Goal: Transaction & Acquisition: Purchase product/service

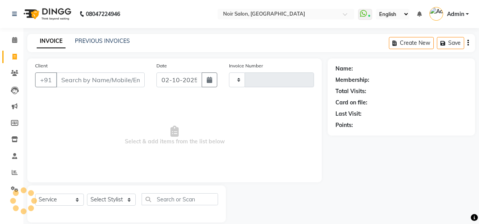
select select "service"
type input "1615"
select select "5495"
click at [105, 80] on input "Client" at bounding box center [100, 80] width 89 height 15
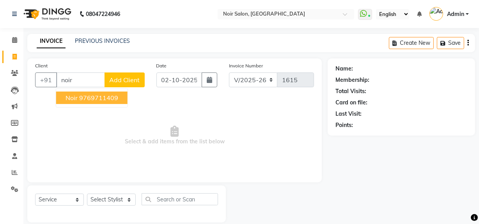
click at [82, 101] on ngb-highlight "9769711409" at bounding box center [98, 98] width 39 height 8
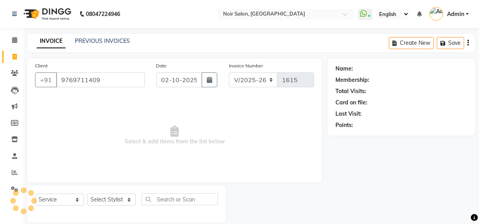
type input "9769711409"
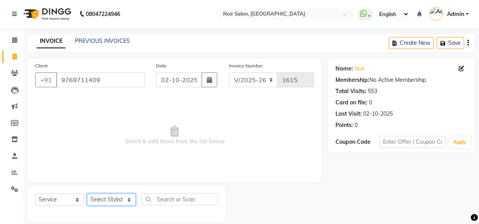
click at [112, 202] on select "Select Stylist [PERSON_NAME] [PERSON_NAME] Noir (Login) [PERSON_NAME] [PERSON_N…" at bounding box center [111, 200] width 49 height 12
select select "36928"
click at [87, 194] on select "Select Stylist [PERSON_NAME] [PERSON_NAME] Noir (Login) [PERSON_NAME] [PERSON_N…" at bounding box center [111, 200] width 49 height 12
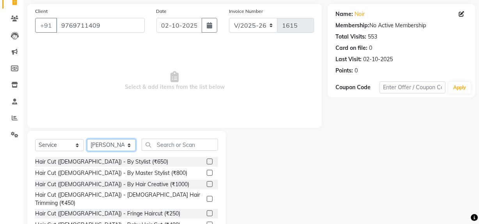
scroll to position [71, 0]
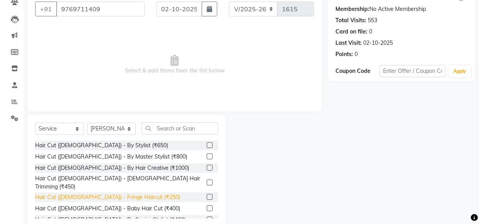
click at [131, 194] on div "Hair Cut ([DEMOGRAPHIC_DATA]) - Fringe Haircut (₹250)" at bounding box center [107, 198] width 145 height 8
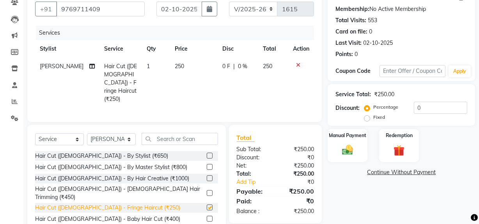
checkbox input "false"
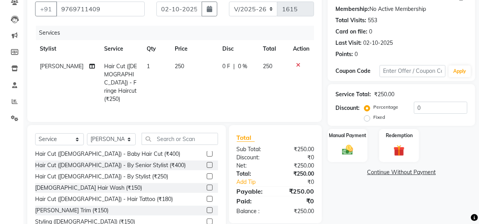
scroll to position [71, 0]
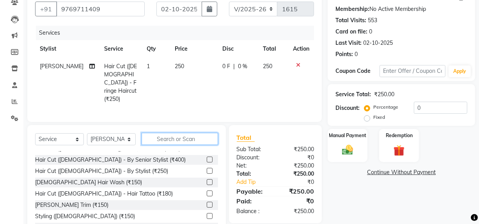
click at [174, 139] on input "text" at bounding box center [180, 139] width 76 height 12
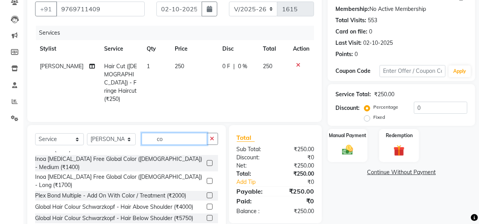
scroll to position [0, 0]
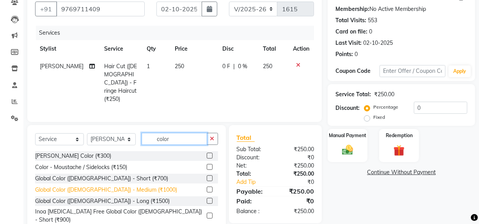
type input "color"
click at [113, 187] on div "Global Color ([DEMOGRAPHIC_DATA]) - Medium (₹1000)" at bounding box center [106, 190] width 142 height 8
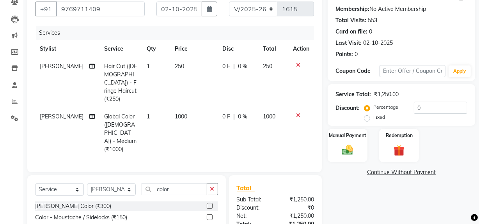
checkbox input "false"
click at [176, 113] on span "1000" at bounding box center [181, 116] width 12 height 7
select select "36928"
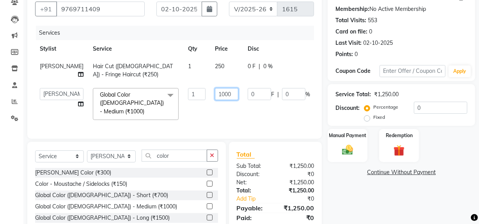
click at [215, 100] on input "1000" at bounding box center [226, 94] width 23 height 12
type input "9000"
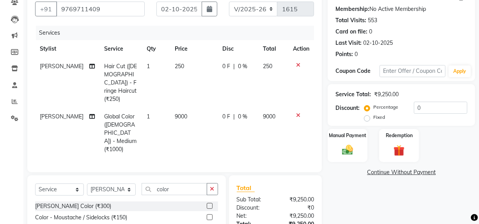
click at [222, 113] on tr "Mohd Naushad Global Color (Male) - Medium (₹1000) 1 9000 0 F | 0 % 9000" at bounding box center [174, 133] width 279 height 50
click at [175, 108] on td "9000" at bounding box center [194, 133] width 48 height 50
select select "36928"
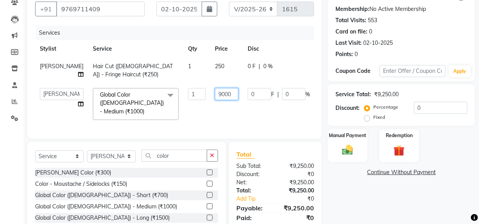
click at [215, 100] on input "9000" at bounding box center [226, 94] width 23 height 12
type input "900"
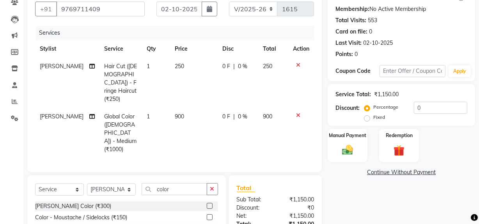
click at [357, 174] on link "Continue Without Payment" at bounding box center [401, 173] width 144 height 8
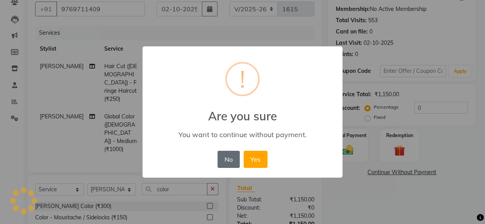
click at [229, 152] on button "No" at bounding box center [228, 159] width 22 height 17
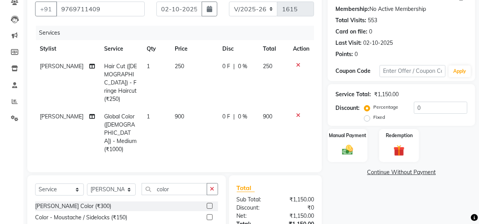
click at [175, 108] on td "900" at bounding box center [194, 133] width 48 height 50
select select "36928"
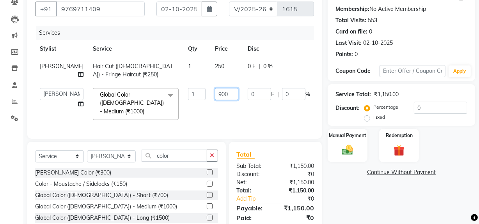
click at [215, 100] on input "900" at bounding box center [226, 94] width 23 height 12
type input "1150"
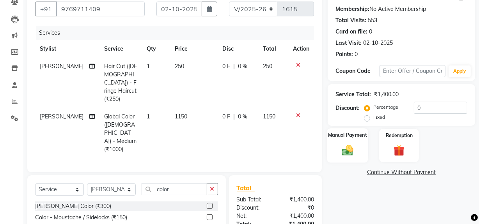
click at [346, 147] on img at bounding box center [347, 150] width 19 height 13
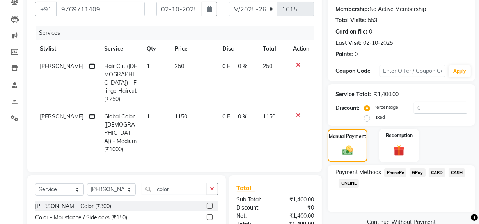
click at [418, 171] on span "GPay" at bounding box center [418, 173] width 16 height 9
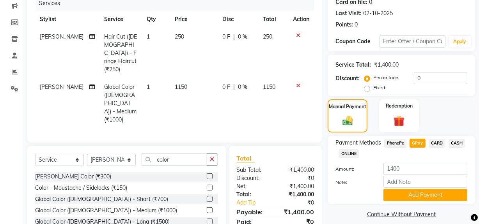
scroll to position [130, 0]
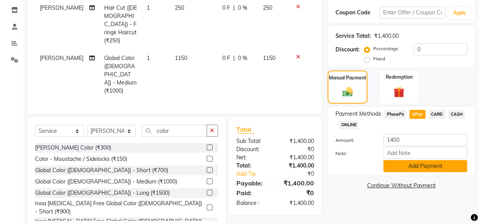
click at [429, 164] on button "Add Payment" at bounding box center [426, 166] width 84 height 12
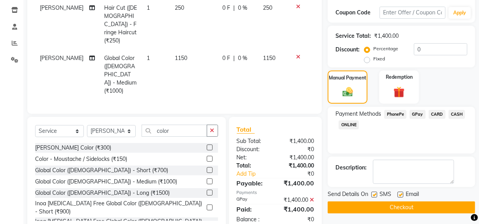
scroll to position [130, 0]
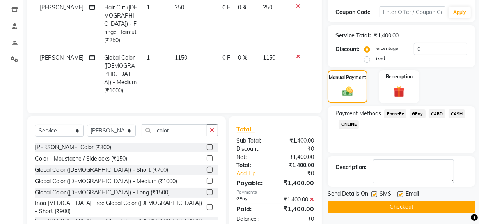
click at [399, 194] on label at bounding box center [401, 195] width 6 height 6
click at [399, 194] on input "checkbox" at bounding box center [400, 194] width 5 height 5
checkbox input "false"
click at [372, 192] on label at bounding box center [375, 195] width 6 height 6
click at [372, 192] on input "checkbox" at bounding box center [374, 194] width 5 height 5
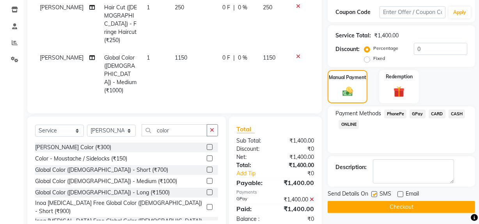
checkbox input "false"
click at [369, 207] on button "Checkout" at bounding box center [402, 207] width 148 height 12
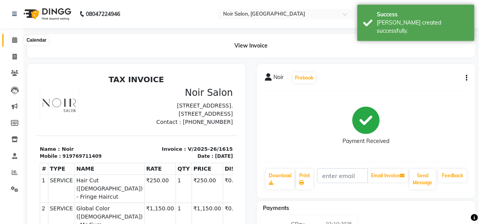
click at [14, 41] on icon at bounding box center [14, 40] width 5 height 6
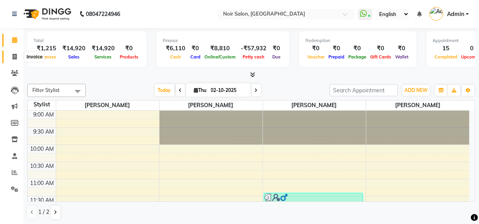
click at [18, 54] on span at bounding box center [15, 57] width 14 height 9
select select "service"
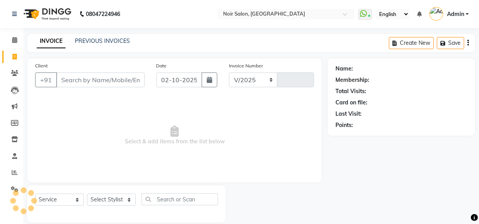
select select "5495"
type input "1616"
click at [91, 80] on input "Client" at bounding box center [100, 80] width 89 height 15
click at [105, 84] on input "Client" at bounding box center [100, 80] width 89 height 15
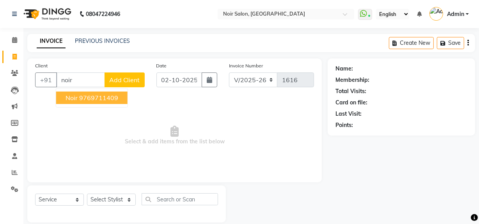
click at [96, 99] on ngb-highlight "9769711409" at bounding box center [98, 98] width 39 height 8
type input "9769711409"
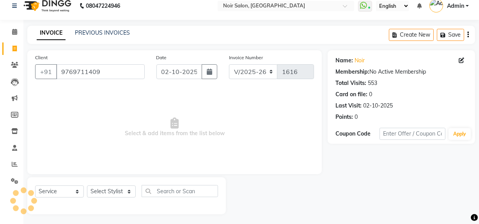
scroll to position [10, 0]
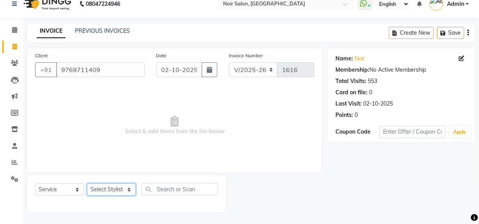
click at [119, 189] on select "Select Stylist [PERSON_NAME] [PERSON_NAME] Noir (Login) [PERSON_NAME] [PERSON_N…" at bounding box center [111, 190] width 49 height 12
select select "87449"
click at [87, 184] on select "Select Stylist [PERSON_NAME] [PERSON_NAME] Noir (Login) [PERSON_NAME] [PERSON_N…" at bounding box center [111, 190] width 49 height 12
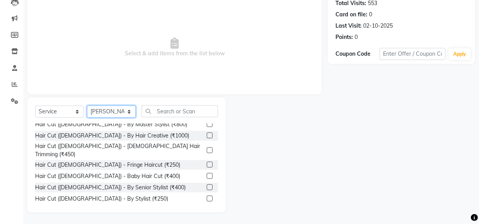
scroll to position [0, 0]
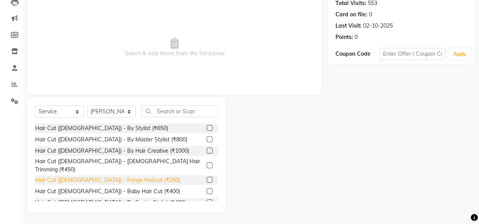
click at [112, 176] on div "Hair Cut ([DEMOGRAPHIC_DATA]) - Fringe Haircut (₹250)" at bounding box center [107, 180] width 145 height 8
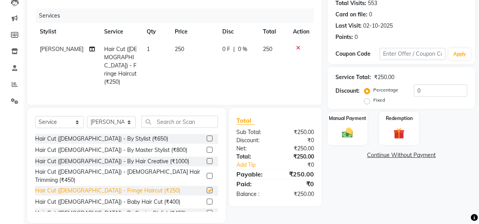
checkbox input "false"
click at [175, 46] on span "250" at bounding box center [179, 49] width 9 height 7
select select "87449"
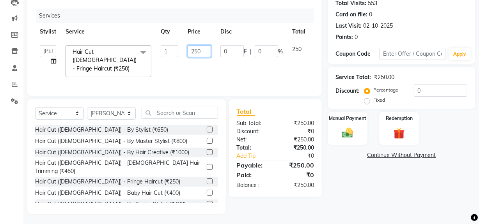
click at [197, 47] on input "250" at bounding box center [199, 51] width 23 height 12
type input "300"
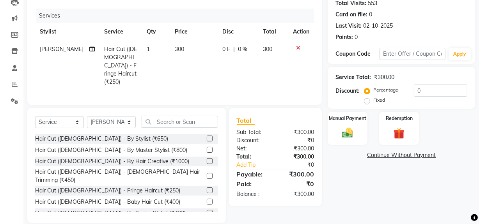
click at [195, 66] on td "300" at bounding box center [194, 66] width 48 height 50
select select "87449"
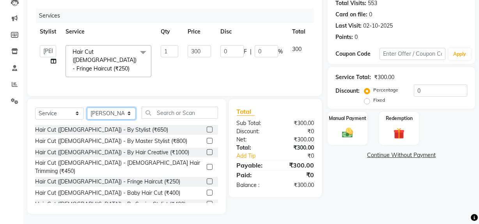
click at [113, 112] on select "Select Stylist [PERSON_NAME] [PERSON_NAME] Noir (Login) [PERSON_NAME] [PERSON_N…" at bounding box center [111, 114] width 49 height 12
select select "71171"
click at [87, 108] on select "Select Stylist [PERSON_NAME] [PERSON_NAME] Noir (Login) [PERSON_NAME] [PERSON_N…" at bounding box center [111, 114] width 49 height 12
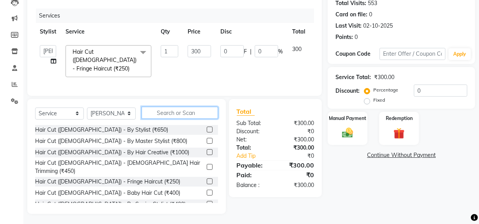
click at [174, 109] on input "text" at bounding box center [180, 113] width 76 height 12
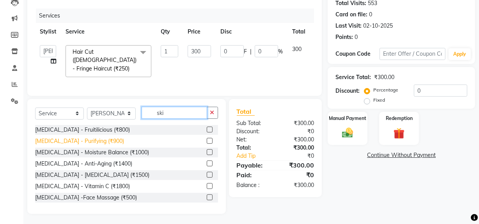
type input "ski"
click at [74, 140] on div "[MEDICAL_DATA] - Purifying (₹900)" at bounding box center [79, 141] width 89 height 8
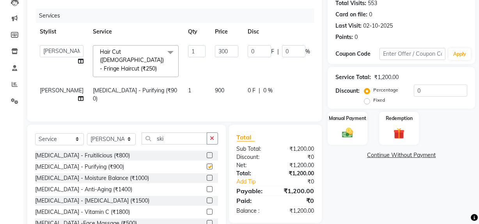
checkbox input "false"
click at [347, 132] on img at bounding box center [347, 132] width 19 height 13
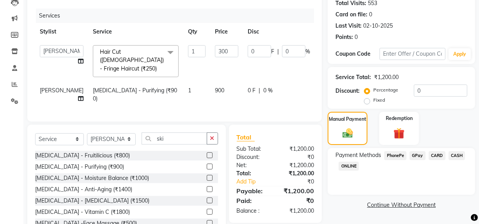
click at [422, 156] on span "GPay" at bounding box center [418, 155] width 16 height 9
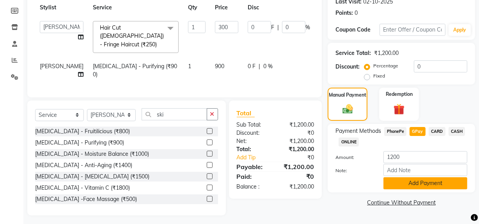
click at [418, 182] on button "Add Payment" at bounding box center [426, 184] width 84 height 12
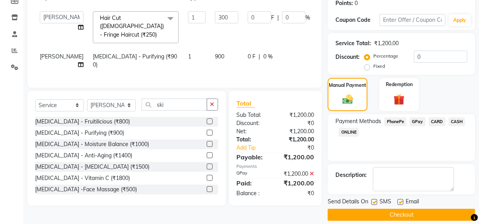
scroll to position [130, 0]
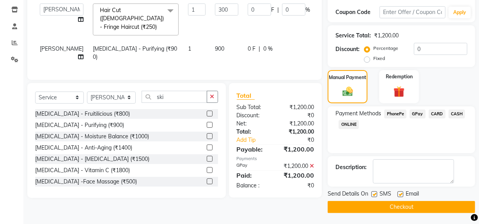
drag, startPoint x: 401, startPoint y: 193, endPoint x: 373, endPoint y: 195, distance: 27.8
click at [388, 194] on div "Send Details On SMS Email" at bounding box center [402, 195] width 148 height 10
click at [379, 193] on div "SMS" at bounding box center [385, 195] width 26 height 10
click at [377, 194] on label at bounding box center [375, 195] width 6 height 6
click at [377, 194] on input "checkbox" at bounding box center [374, 194] width 5 height 5
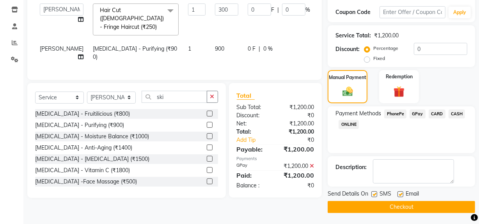
checkbox input "false"
click at [401, 195] on label at bounding box center [401, 195] width 6 height 6
click at [401, 195] on input "checkbox" at bounding box center [400, 194] width 5 height 5
checkbox input "false"
click at [398, 205] on button "Checkout" at bounding box center [402, 207] width 148 height 12
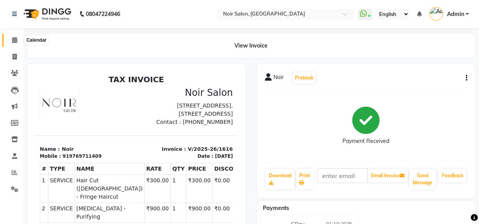
click at [12, 37] on icon at bounding box center [14, 40] width 5 height 6
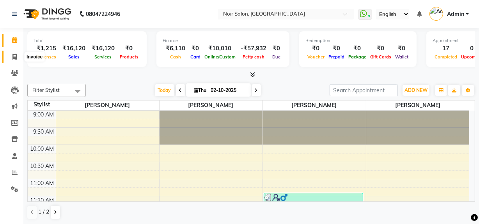
click at [15, 58] on icon at bounding box center [14, 57] width 4 height 6
select select "service"
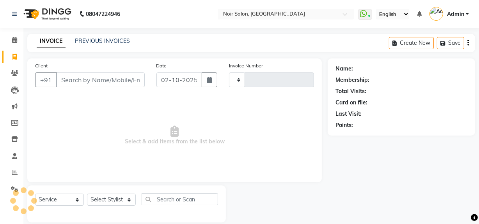
type input "1617"
select select "5495"
drag, startPoint x: 14, startPoint y: 40, endPoint x: 19, endPoint y: 43, distance: 5.1
click at [15, 40] on icon at bounding box center [14, 40] width 5 height 6
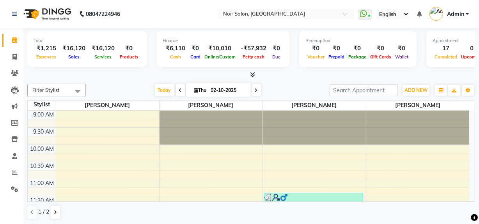
click at [216, 87] on input "02-10-2025" at bounding box center [228, 91] width 39 height 12
select select "10"
select select "2025"
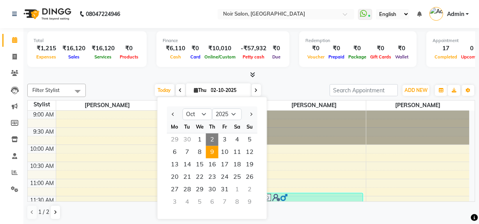
click at [215, 151] on span "9" at bounding box center [212, 152] width 12 height 12
type input "09-10-2025"
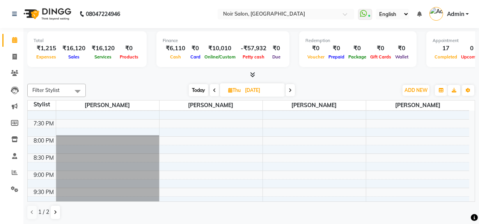
scroll to position [316, 0]
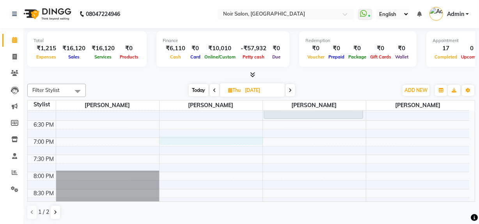
click at [199, 140] on div "9:00 AM 9:30 AM 10:00 AM 10:30 AM 11:00 AM 11:30 AM 12:00 PM 12:30 PM 1:00 PM 1…" at bounding box center [249, 35] width 442 height 480
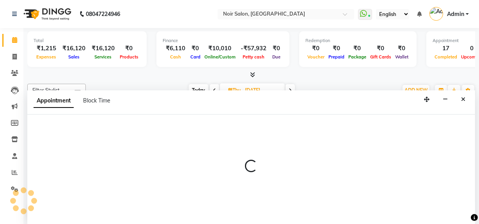
select select "71171"
select select "tentative"
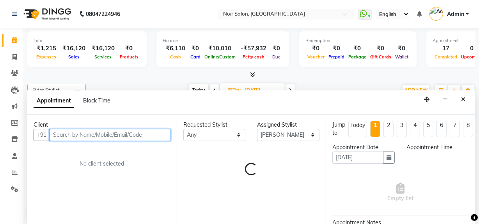
select select "1140"
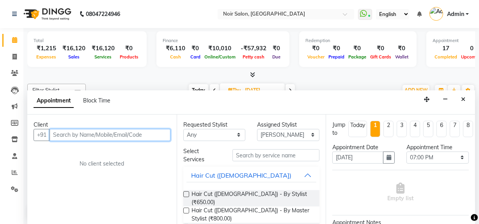
click at [105, 133] on input "text" at bounding box center [110, 135] width 121 height 12
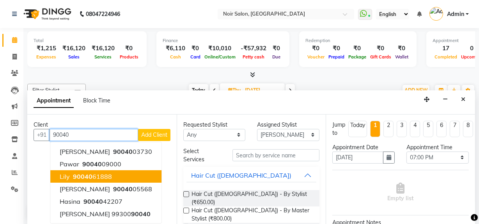
click at [100, 176] on ngb-highlight "90040 61888" at bounding box center [91, 177] width 41 height 8
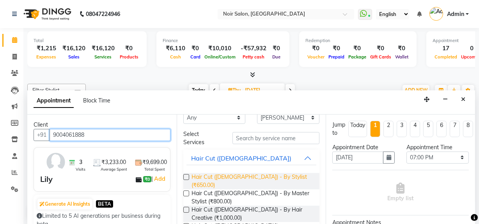
scroll to position [0, 0]
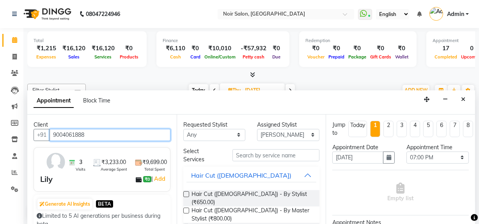
type input "9004061888"
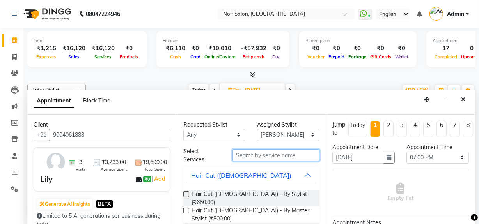
click at [279, 156] on input "text" at bounding box center [276, 155] width 87 height 12
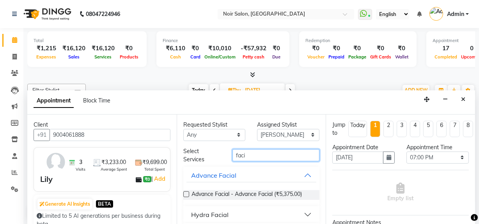
scroll to position [21, 0]
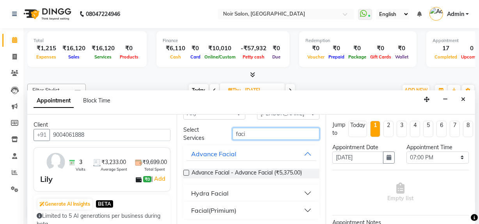
type input "faci"
click at [306, 211] on button "Facial(Primium)" at bounding box center [252, 211] width 130 height 14
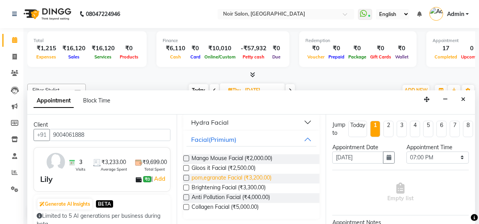
click at [250, 178] on span "pom,egranate Facial (₹3,200.00)" at bounding box center [232, 179] width 80 height 10
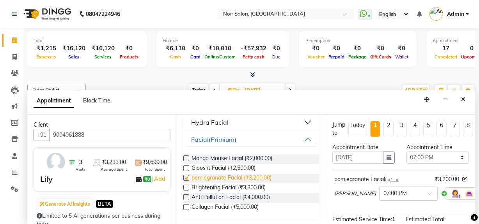
checkbox input "false"
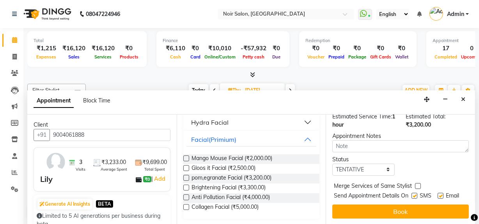
scroll to position [114, 0]
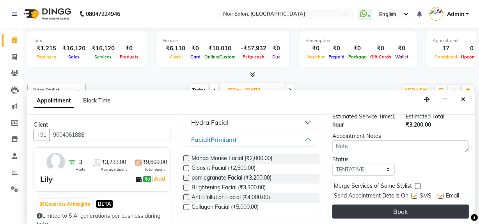
click at [406, 210] on button "Book" at bounding box center [401, 212] width 137 height 14
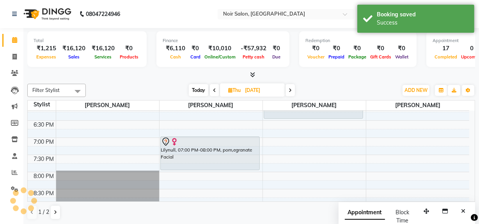
scroll to position [0, 0]
click at [13, 39] on icon at bounding box center [14, 40] width 5 height 6
click at [12, 59] on icon at bounding box center [14, 57] width 4 height 6
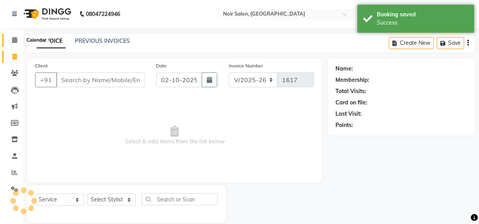
click at [17, 42] on icon at bounding box center [14, 40] width 5 height 6
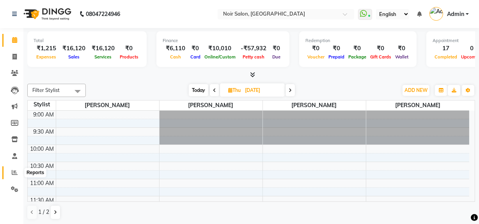
click at [13, 174] on icon at bounding box center [15, 173] width 6 height 6
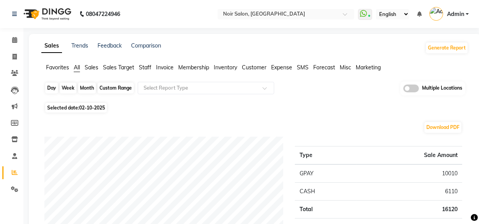
click at [57, 89] on div "Day" at bounding box center [51, 88] width 13 height 11
select select "10"
select select "2025"
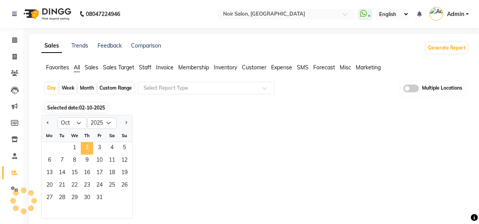
click at [89, 148] on span "2" at bounding box center [87, 148] width 12 height 12
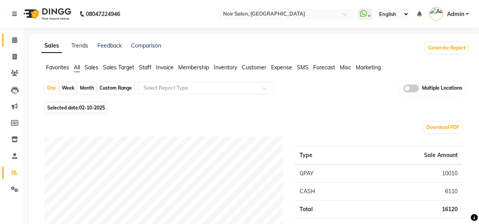
click at [12, 45] on link "Calendar" at bounding box center [11, 40] width 19 height 13
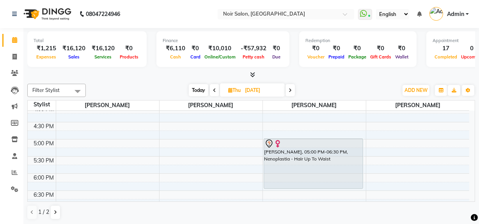
scroll to position [245, 0]
click at [199, 93] on span "Today" at bounding box center [199, 90] width 20 height 12
type input "02-10-2025"
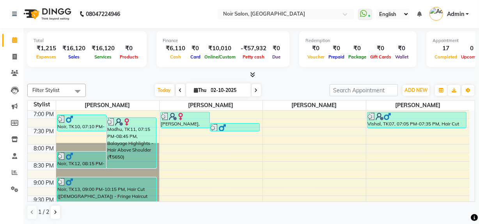
scroll to position [387, 0]
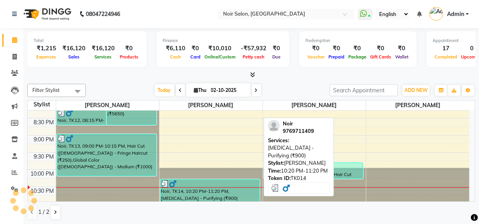
click at [207, 194] on div "Noir, TK14, 10:20 PM-11:20 PM, [MEDICAL_DATA] - Purifying (₹900)" at bounding box center [210, 191] width 99 height 22
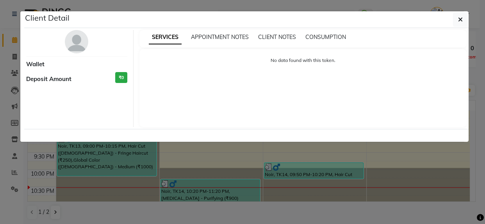
select select "3"
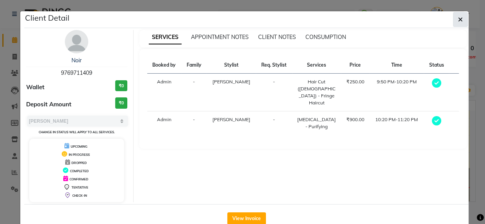
click at [458, 20] on icon "button" at bounding box center [460, 19] width 5 height 6
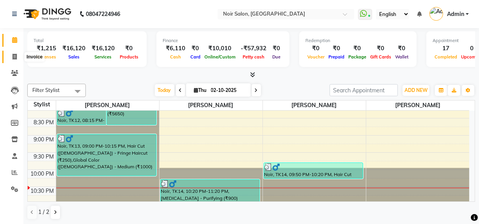
click at [18, 54] on span at bounding box center [15, 57] width 14 height 9
select select "service"
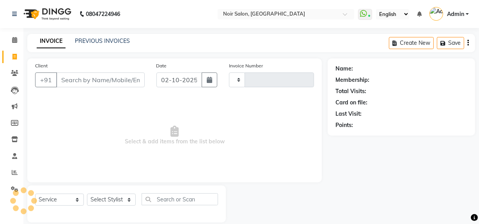
type input "1617"
select select "5495"
click at [83, 41] on link "PREVIOUS INVOICES" at bounding box center [102, 40] width 55 height 7
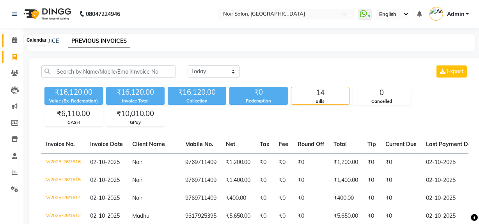
click at [13, 36] on span at bounding box center [15, 40] width 14 height 9
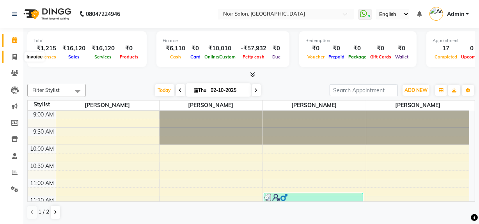
click at [16, 55] on icon at bounding box center [14, 57] width 4 height 6
select select "service"
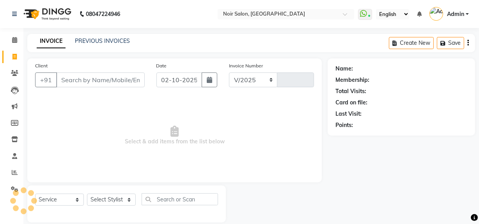
select select "5495"
type input "1617"
click at [84, 38] on link "PREVIOUS INVOICES" at bounding box center [102, 40] width 55 height 7
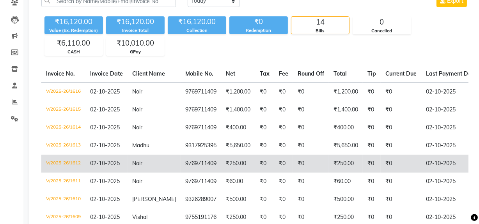
scroll to position [106, 0]
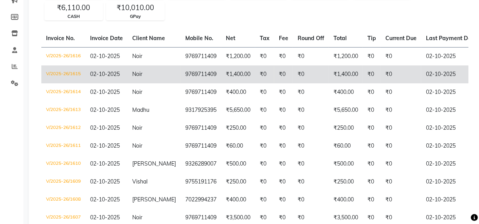
click at [228, 74] on td "₹1,400.00" at bounding box center [238, 75] width 34 height 18
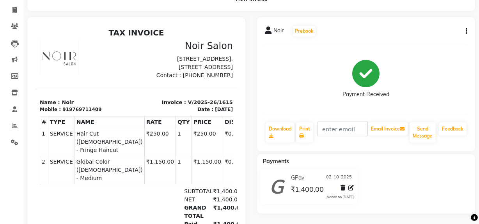
scroll to position [35, 0]
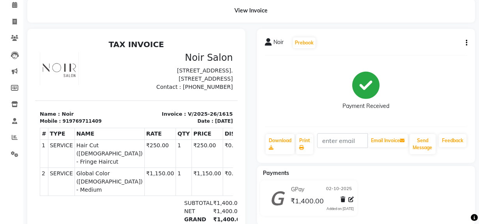
click at [466, 43] on icon "button" at bounding box center [467, 43] width 2 height 0
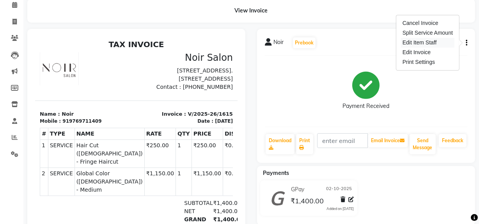
click at [409, 43] on div "Edit Item Staff" at bounding box center [427, 43] width 53 height 10
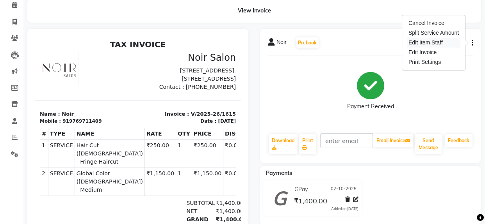
select select "36928"
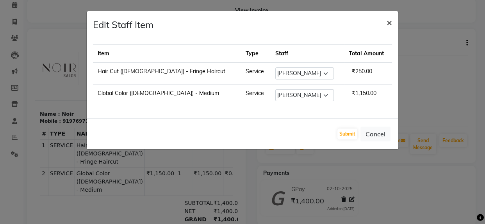
click at [387, 23] on span "×" at bounding box center [388, 22] width 5 height 12
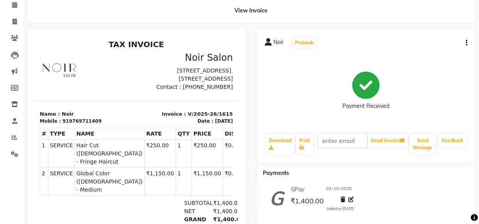
click at [465, 41] on button "button" at bounding box center [465, 43] width 5 height 8
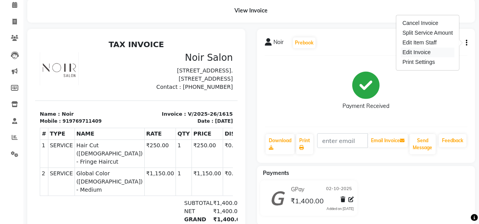
click at [419, 52] on div "Edit Invoice" at bounding box center [427, 53] width 53 height 10
select select "service"
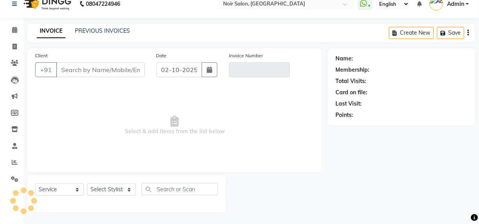
scroll to position [10, 0]
type input "9769711409"
type input "V/2025-26/1615"
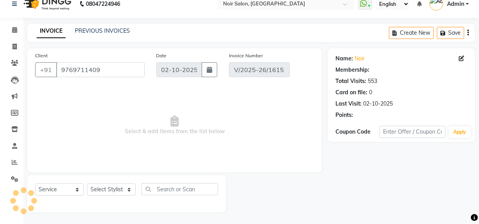
select select "select"
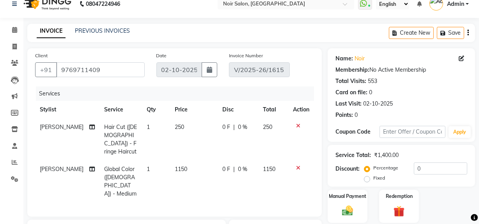
click at [50, 126] on span "[PERSON_NAME]" at bounding box center [62, 127] width 44 height 7
select select "36928"
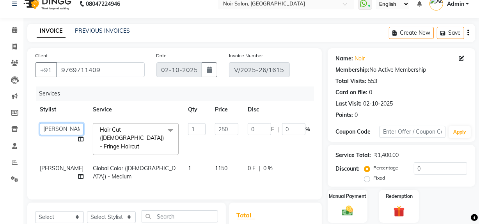
click at [50, 126] on select "[PERSON_NAME] [PERSON_NAME] Noir (Login) [PERSON_NAME] [PERSON_NAME] [PERSON_NA…" at bounding box center [62, 129] width 44 height 12
select select "87449"
click at [55, 169] on span "[PERSON_NAME]" at bounding box center [62, 168] width 44 height 7
select select "36928"
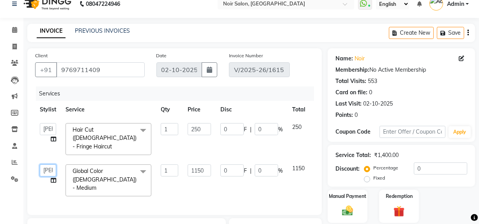
click at [52, 165] on select "[PERSON_NAME] [PERSON_NAME] Noir (Login) [PERSON_NAME] [PERSON_NAME] [PERSON_NA…" at bounding box center [48, 171] width 16 height 12
select select "87449"
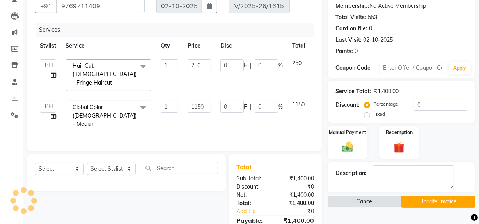
scroll to position [119, 0]
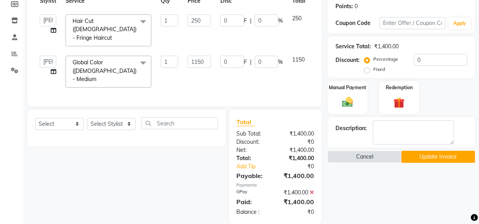
click at [431, 157] on button "Update Invoice" at bounding box center [439, 157] width 74 height 12
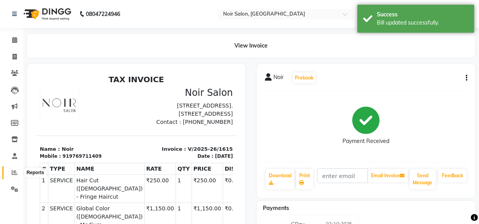
click at [12, 173] on icon at bounding box center [15, 173] width 6 height 6
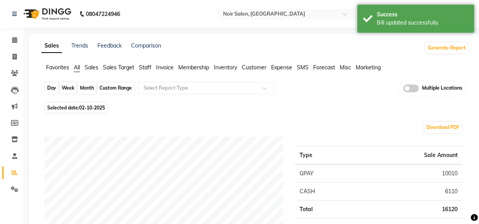
click at [55, 87] on div "Day" at bounding box center [51, 88] width 13 height 11
select select "10"
select select "2025"
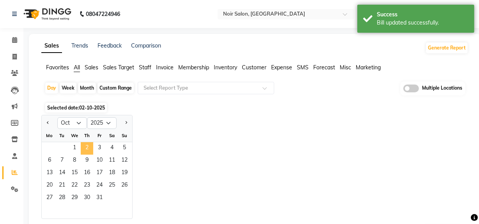
click at [85, 147] on span "2" at bounding box center [87, 148] width 12 height 12
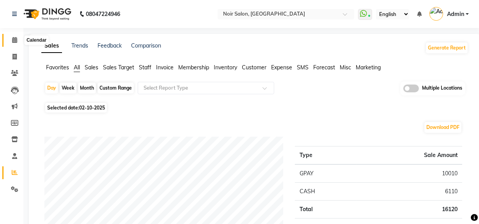
click at [17, 41] on icon at bounding box center [14, 40] width 5 height 6
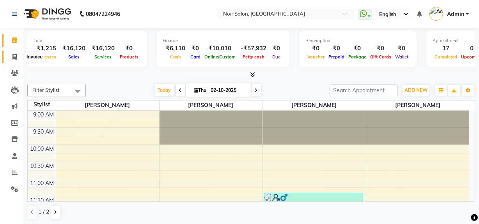
click at [16, 56] on icon at bounding box center [14, 57] width 4 height 6
select select "service"
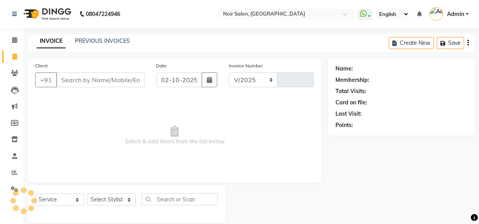
select select "5495"
type input "1617"
click at [12, 40] on icon at bounding box center [14, 40] width 5 height 6
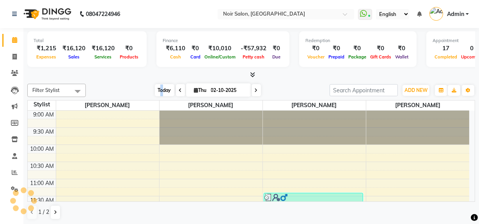
click at [160, 89] on span "Today" at bounding box center [165, 90] width 20 height 12
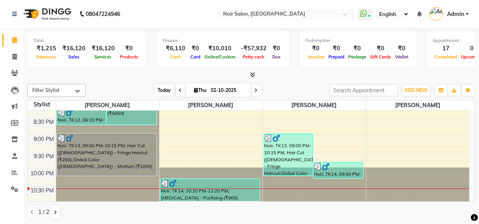
click at [169, 89] on span "Today" at bounding box center [165, 90] width 20 height 12
click at [17, 55] on span at bounding box center [15, 57] width 14 height 9
select select "service"
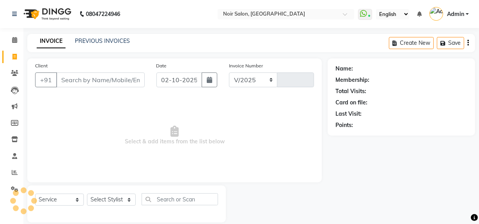
select select "5495"
type input "1617"
drag, startPoint x: 89, startPoint y: 77, endPoint x: 93, endPoint y: 76, distance: 4.2
click at [90, 77] on input "Client" at bounding box center [100, 80] width 89 height 15
type input "n"
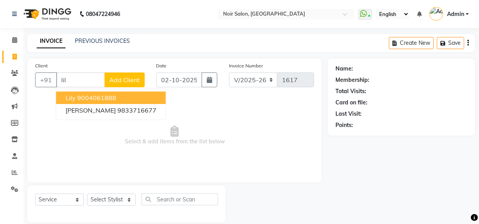
click at [86, 99] on ngb-highlight "9004061888" at bounding box center [96, 98] width 39 height 8
type input "9004061888"
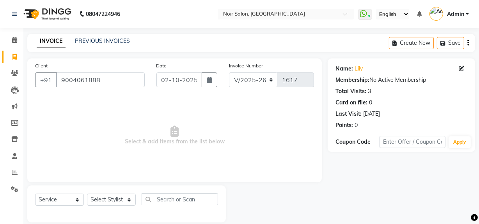
scroll to position [10, 0]
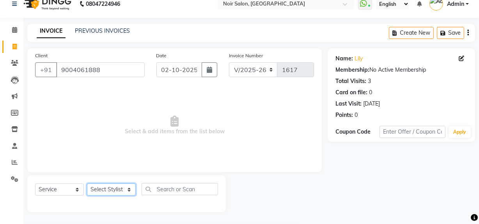
click at [105, 190] on select "Select Stylist [PERSON_NAME] [PERSON_NAME] Noir (Login) [PERSON_NAME] [PERSON_N…" at bounding box center [111, 190] width 49 height 12
select select "48259"
click at [87, 184] on select "Select Stylist [PERSON_NAME] [PERSON_NAME] Noir (Login) [PERSON_NAME] [PERSON_N…" at bounding box center [111, 190] width 49 height 12
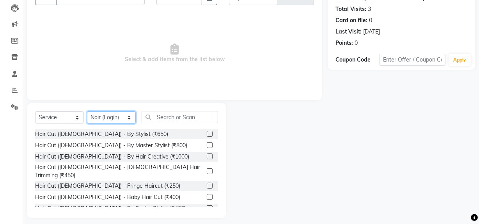
scroll to position [88, 0]
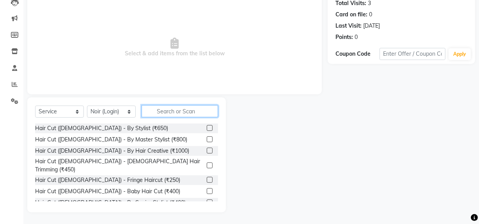
click at [169, 112] on input "text" at bounding box center [180, 111] width 76 height 12
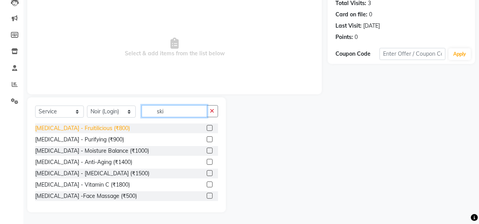
type input "ski"
click at [78, 126] on div "[MEDICAL_DATA] - Fruitilicious (₹800)" at bounding box center [82, 128] width 95 height 8
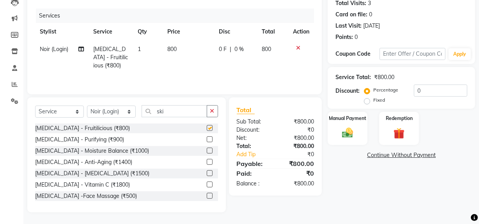
checkbox input "false"
click at [170, 46] on span "800" at bounding box center [171, 49] width 9 height 7
select select "48259"
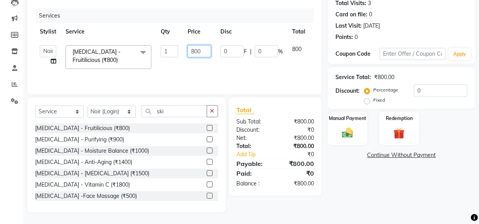
click at [194, 45] on input "800" at bounding box center [199, 51] width 23 height 12
type input "500"
click at [340, 132] on img at bounding box center [347, 132] width 19 height 13
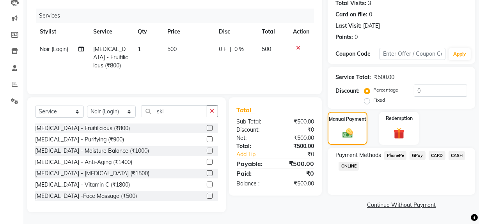
click at [422, 156] on span "GPay" at bounding box center [418, 155] width 16 height 9
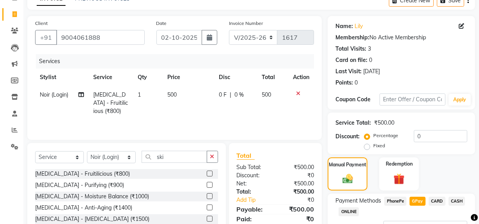
scroll to position [106, 0]
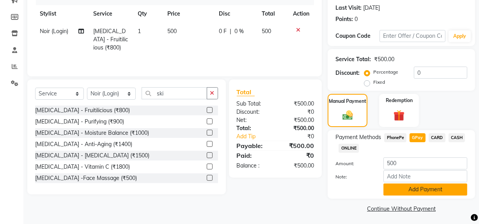
click at [414, 188] on button "Add Payment" at bounding box center [426, 190] width 84 height 12
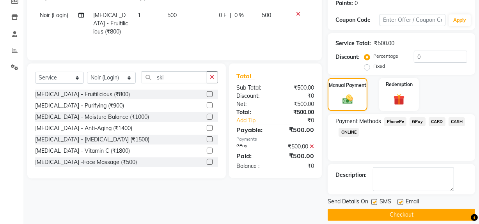
scroll to position [130, 0]
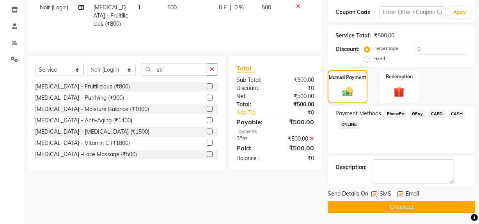
click at [374, 194] on label at bounding box center [375, 195] width 6 height 6
click at [374, 194] on input "checkbox" at bounding box center [374, 194] width 5 height 5
checkbox input "false"
click at [401, 195] on label at bounding box center [401, 195] width 6 height 6
click at [401, 195] on input "checkbox" at bounding box center [400, 194] width 5 height 5
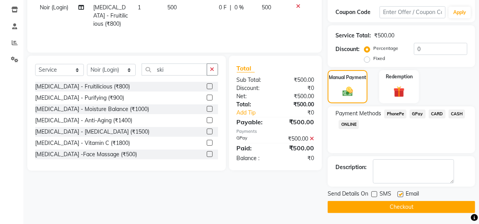
checkbox input "false"
click at [396, 205] on button "Checkout" at bounding box center [402, 207] width 148 height 12
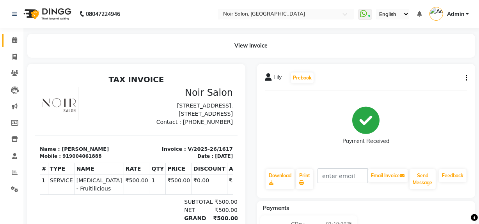
click at [21, 39] on app-home "08047224946 Select Location × Noir Salon, [GEOGRAPHIC_DATA] WhatsApp Status ✕ S…" at bounding box center [239, 146] width 479 height 293
click at [19, 39] on span at bounding box center [15, 40] width 14 height 9
